Goal: Information Seeking & Learning: Learn about a topic

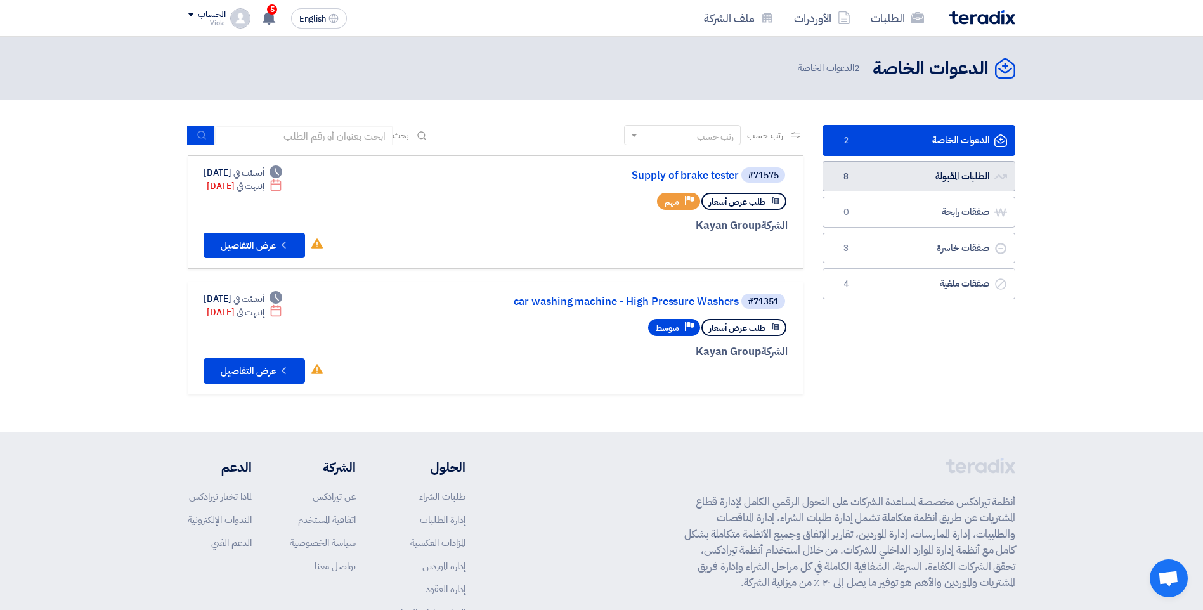
click at [958, 173] on link "الطلبات المقبولة الطلبات المقبولة 8" at bounding box center [919, 176] width 193 height 31
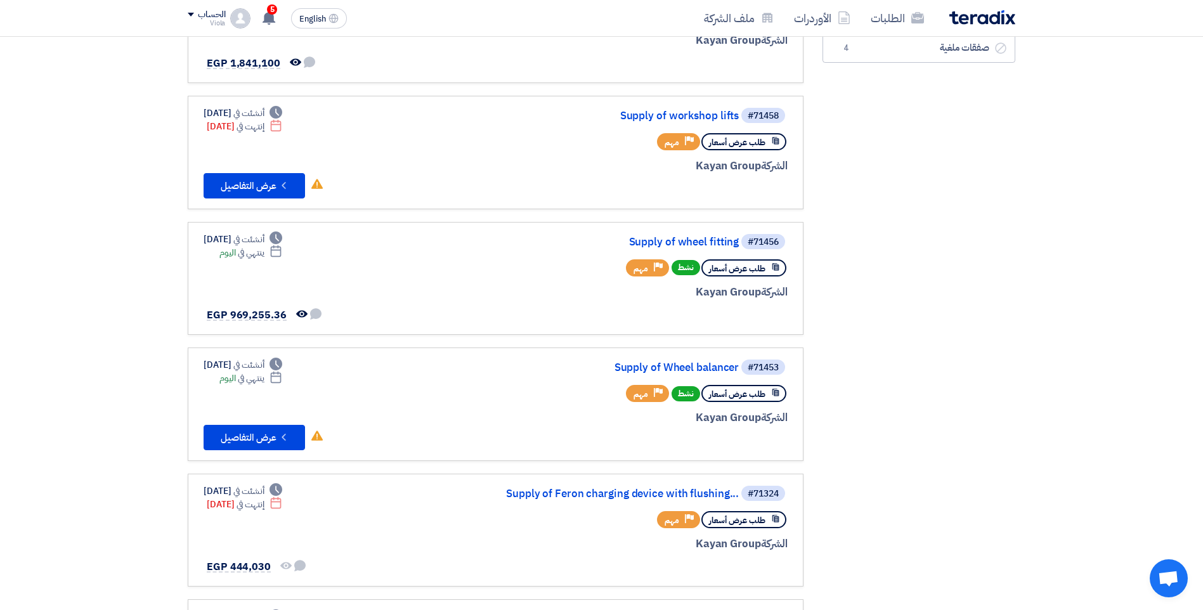
scroll to position [317, 0]
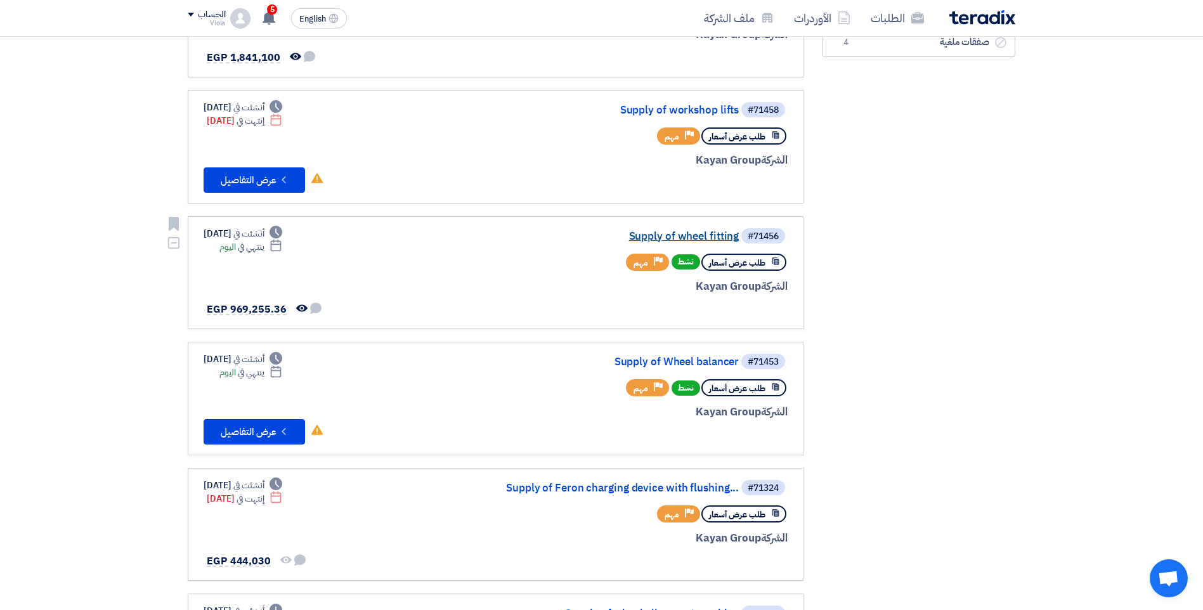
click at [681, 232] on link "Supply of wheel fitting" at bounding box center [612, 236] width 254 height 11
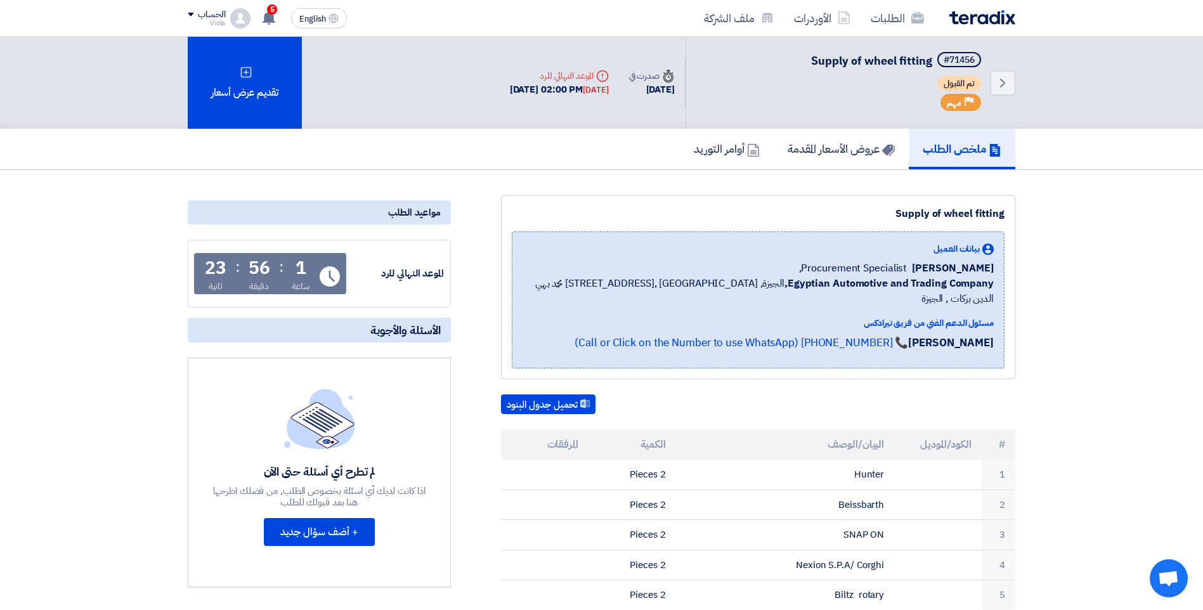
drag, startPoint x: 950, startPoint y: 213, endPoint x: 1006, endPoint y: 212, distance: 55.8
click at [1006, 212] on div "Supply of wheel fitting بيانات العميل [PERSON_NAME] Procurement Specialist, Egy…" at bounding box center [758, 287] width 515 height 184
drag, startPoint x: 1006, startPoint y: 212, endPoint x: 988, endPoint y: 214, distance: 17.2
copy div "heel fitting"
click at [966, 214] on div "Supply of wheel fitting" at bounding box center [758, 213] width 493 height 15
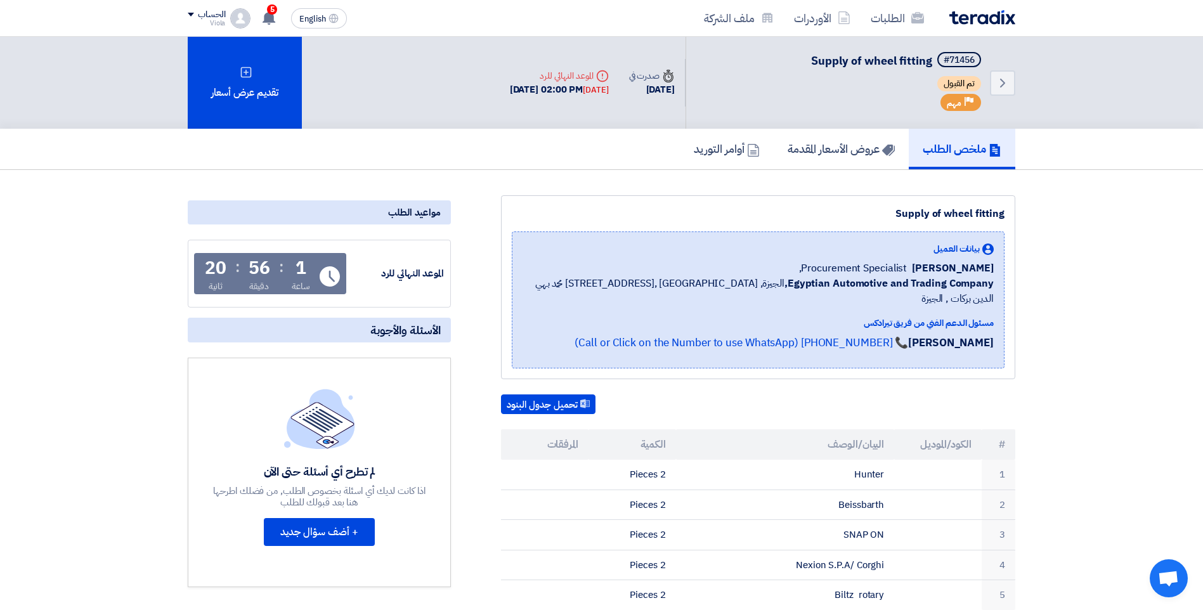
click at [949, 211] on div "Supply of wheel fitting" at bounding box center [758, 213] width 493 height 15
drag, startPoint x: 948, startPoint y: 213, endPoint x: 1010, endPoint y: 214, distance: 62.2
click at [1010, 214] on div "Supply of wheel fitting بيانات العميل [PERSON_NAME] Procurement Specialist, Egy…" at bounding box center [758, 287] width 515 height 184
drag, startPoint x: 1010, startPoint y: 214, endPoint x: 1002, endPoint y: 214, distance: 7.6
drag, startPoint x: 1002, startPoint y: 214, endPoint x: 934, endPoint y: 214, distance: 67.9
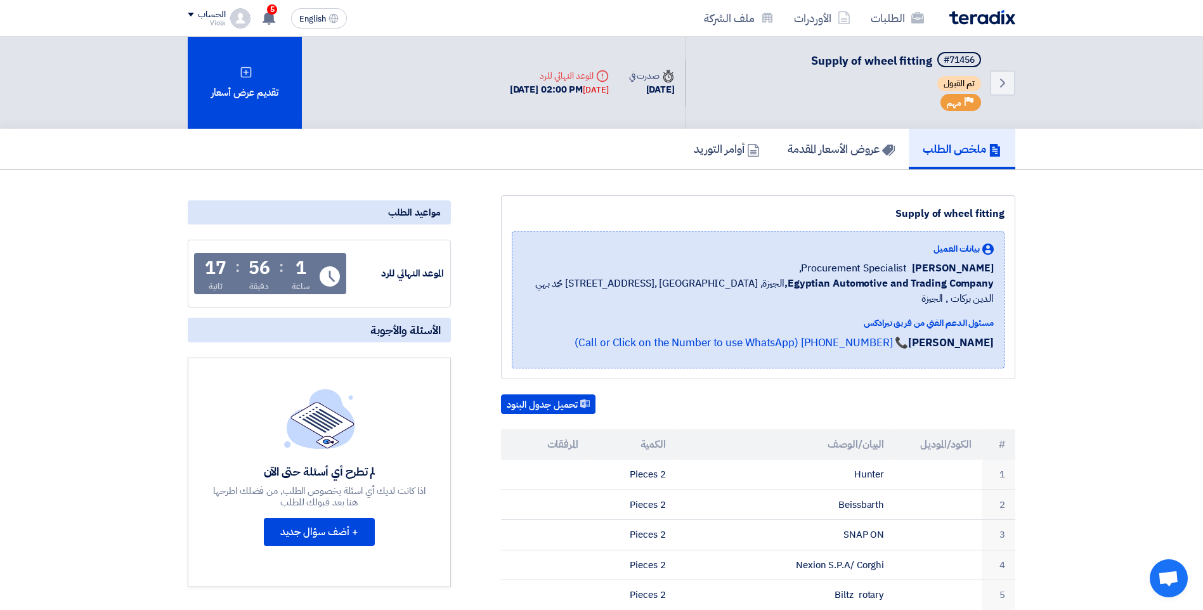
click at [934, 214] on div "Supply of wheel fitting" at bounding box center [758, 213] width 493 height 15
drag, startPoint x: 948, startPoint y: 215, endPoint x: 1006, endPoint y: 215, distance: 58.4
click at [1006, 215] on div "Supply of wheel fitting بيانات العميل [PERSON_NAME] Procurement Specialist, Egy…" at bounding box center [758, 287] width 515 height 184
copy div "wheel fitting"
click at [830, 162] on link "عروض الأسعار المقدمة" at bounding box center [841, 149] width 135 height 41
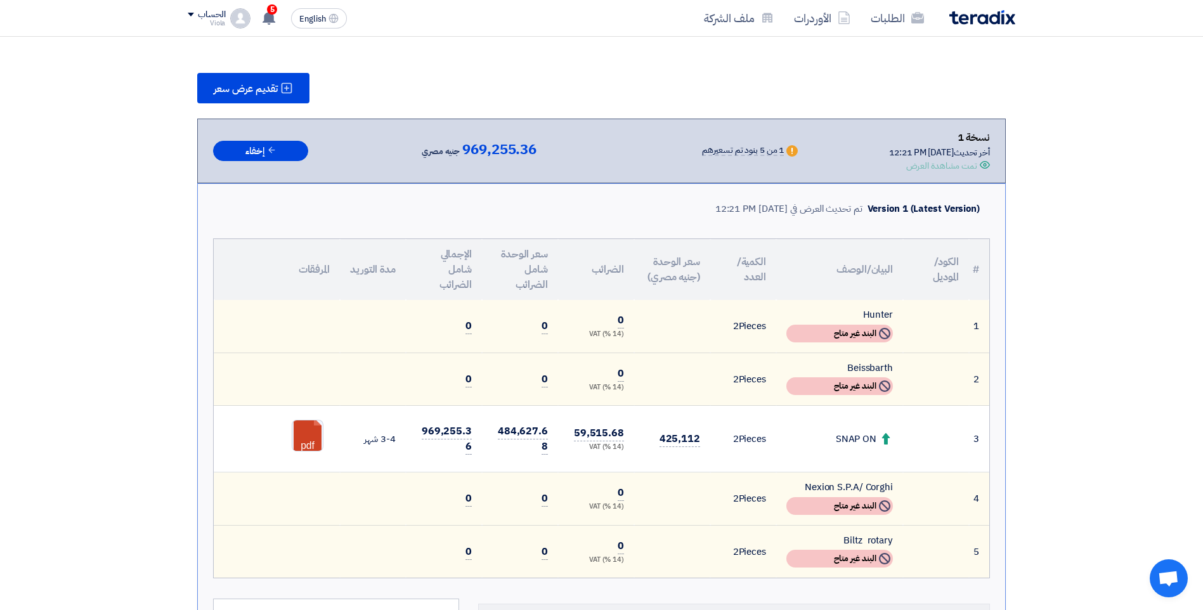
scroll to position [190, 0]
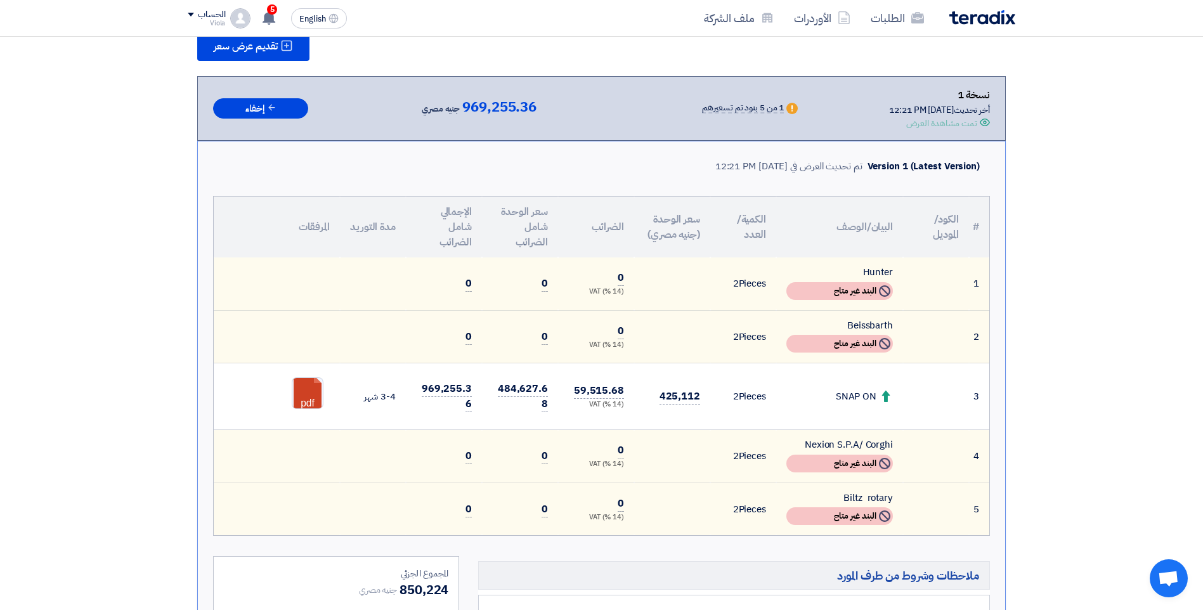
click at [861, 397] on div "SNAP ON" at bounding box center [840, 397] width 107 height 15
click at [754, 397] on td "2 Pieces" at bounding box center [744, 397] width 66 height 67
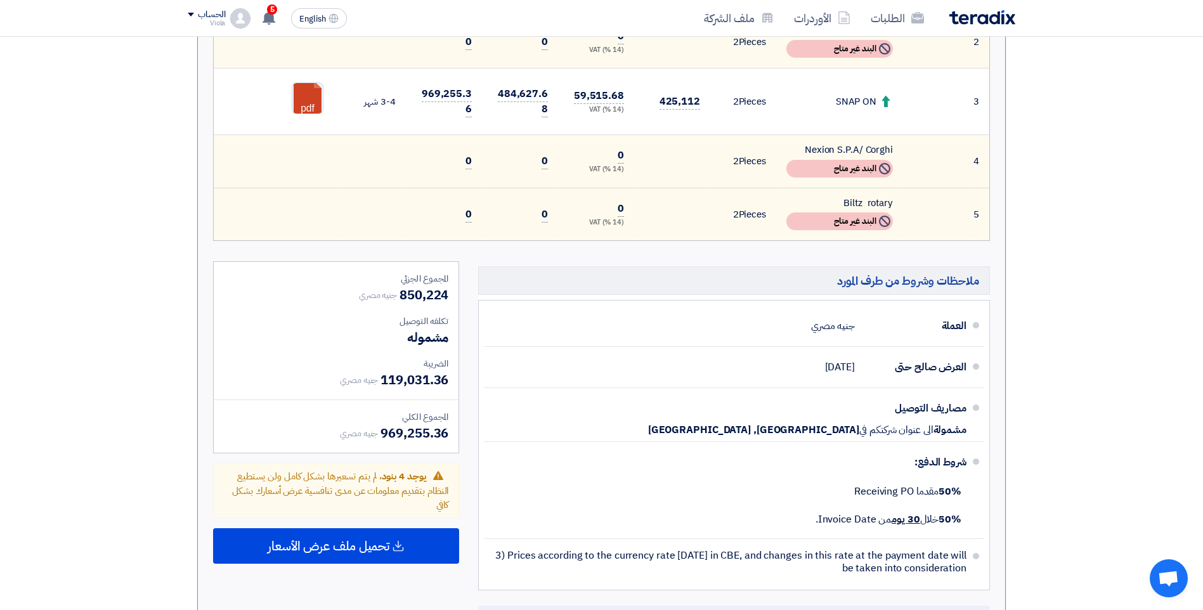
scroll to position [508, 0]
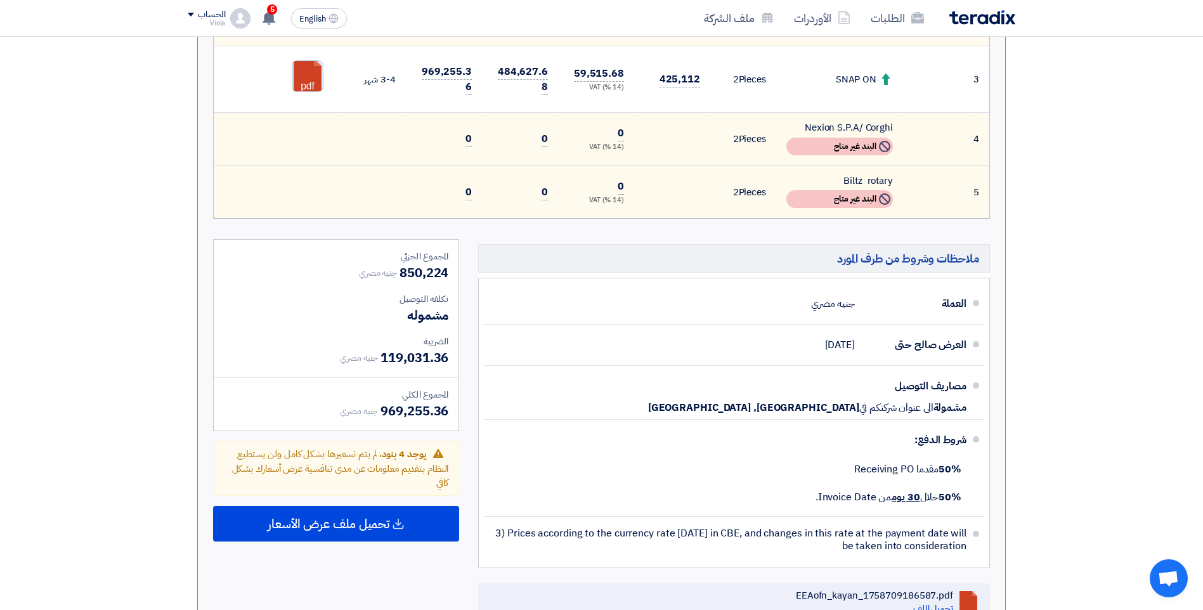
click at [315, 76] on link at bounding box center [343, 99] width 102 height 76
